Goal: Task Accomplishment & Management: Manage account settings

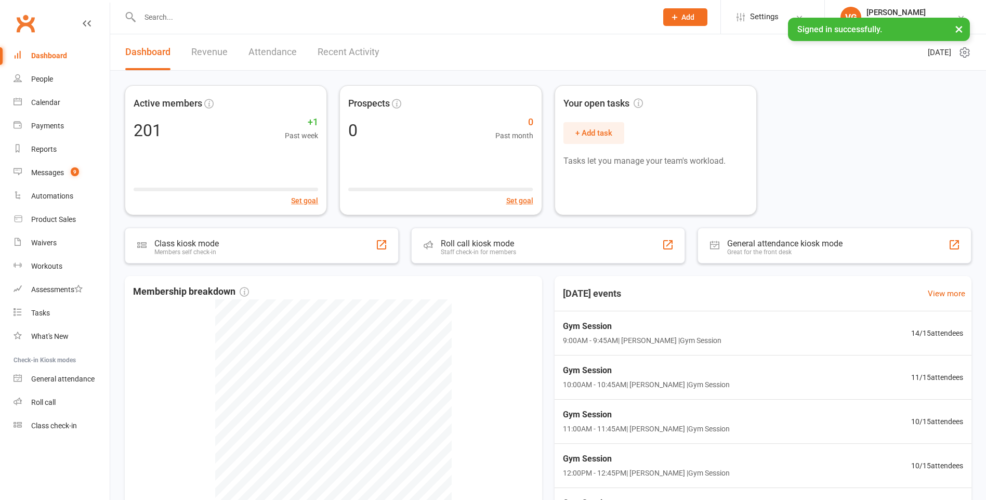
click at [188, 18] on input "text" at bounding box center [393, 17] width 513 height 15
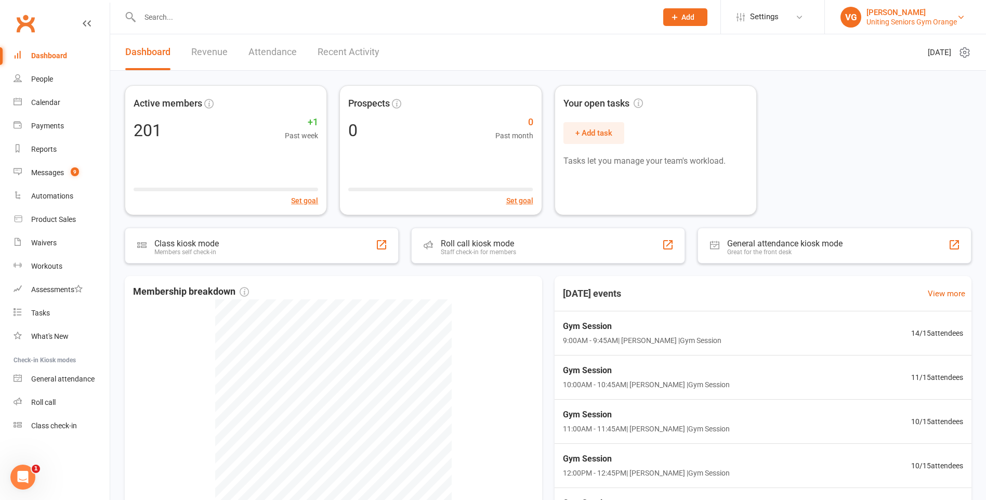
click at [922, 24] on div "Uniting Seniors Gym Orange" at bounding box center [912, 21] width 90 height 9
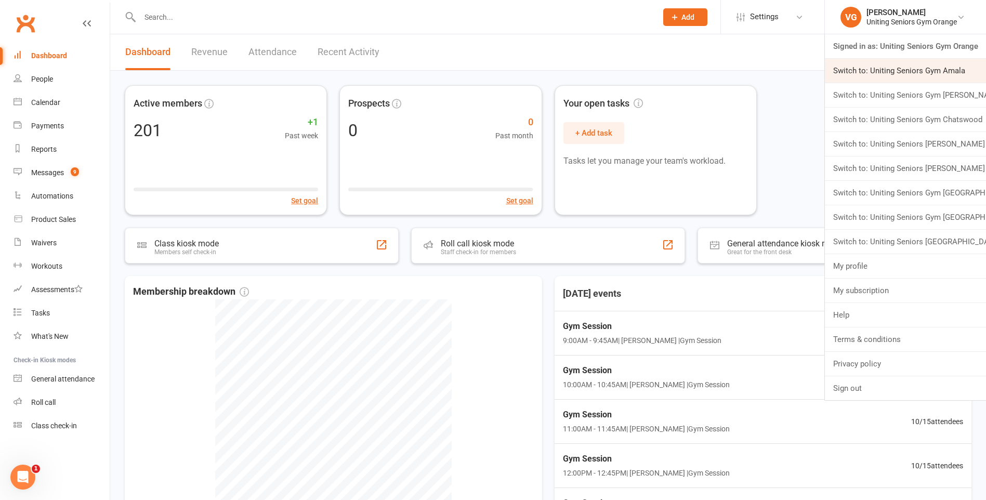
click at [932, 73] on link "Switch to: Uniting Seniors Gym Amala" at bounding box center [905, 71] width 161 height 24
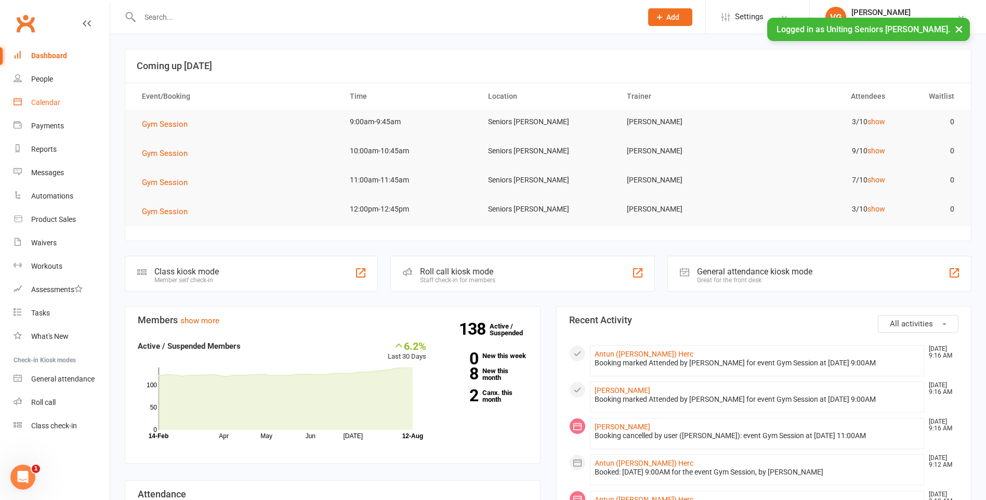
click at [51, 106] on div "Calendar" at bounding box center [45, 102] width 29 height 8
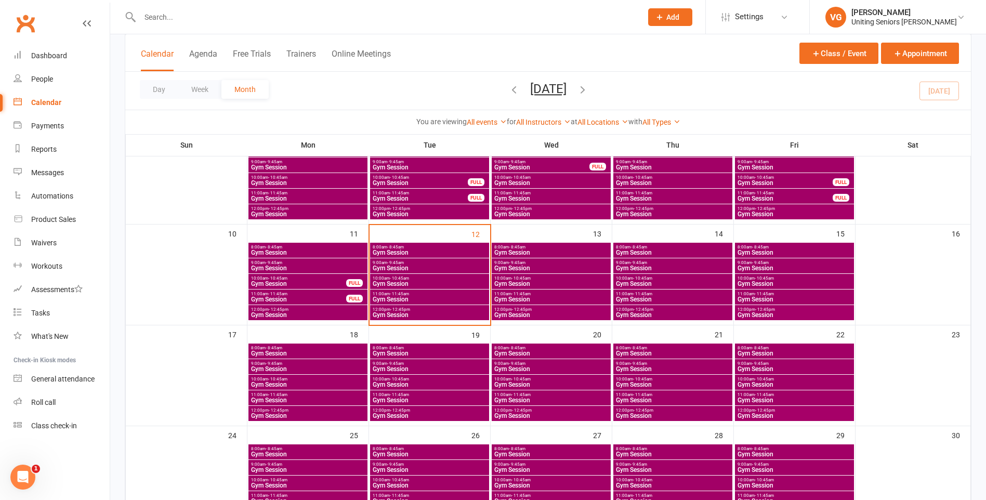
scroll to position [208, 0]
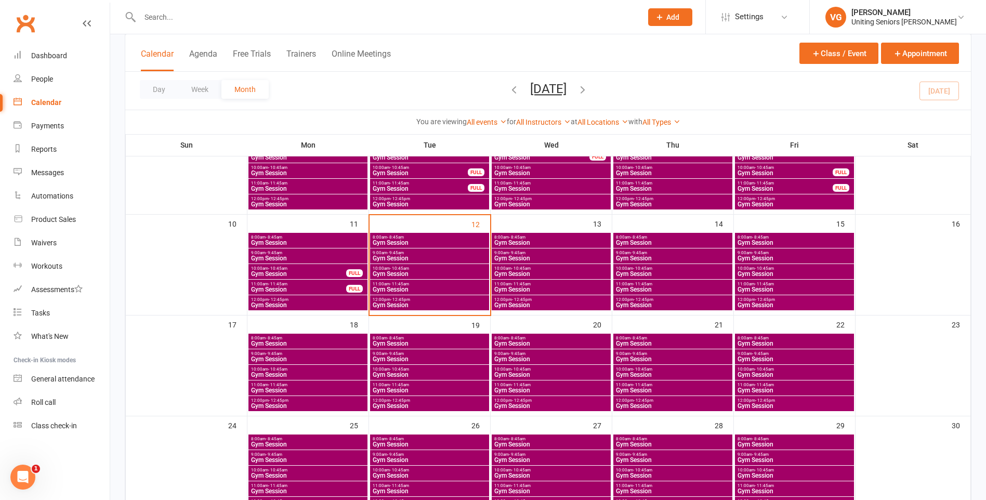
click at [420, 271] on span "Gym Session" at bounding box center [429, 274] width 115 height 6
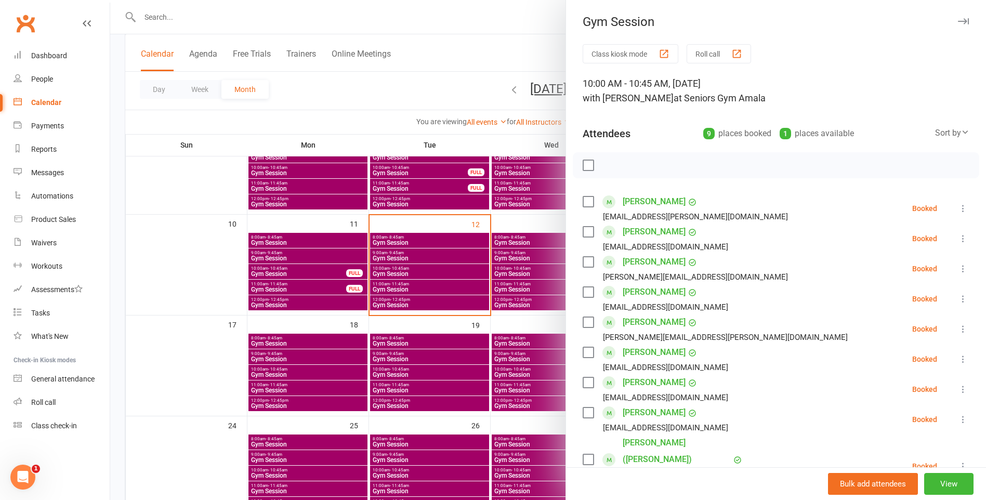
click at [435, 322] on div at bounding box center [548, 250] width 876 height 500
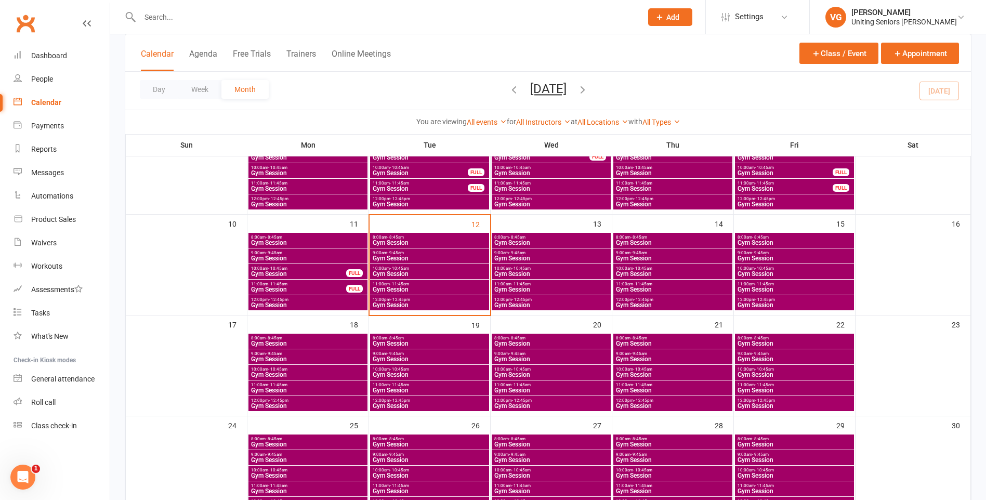
click at [436, 271] on span "Gym Session" at bounding box center [429, 274] width 115 height 6
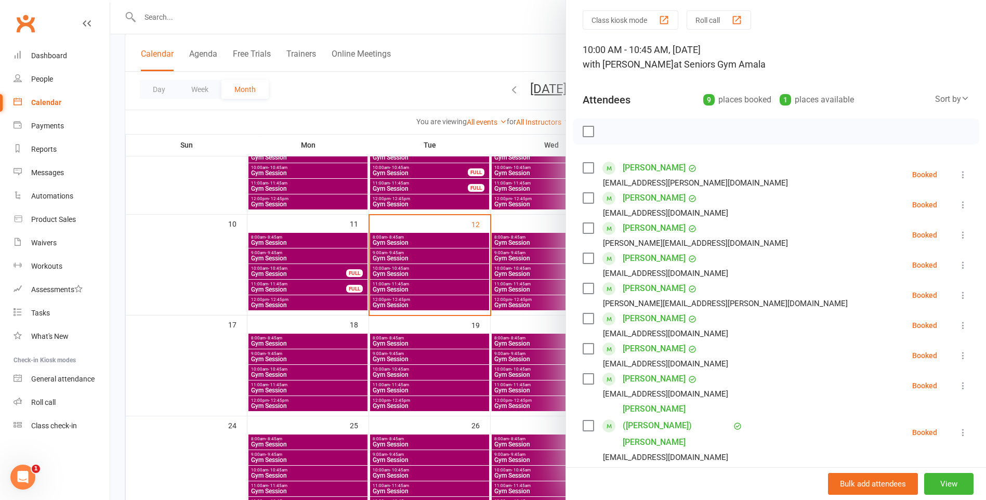
scroll to position [52, 0]
